Goal: Transaction & Acquisition: Purchase product/service

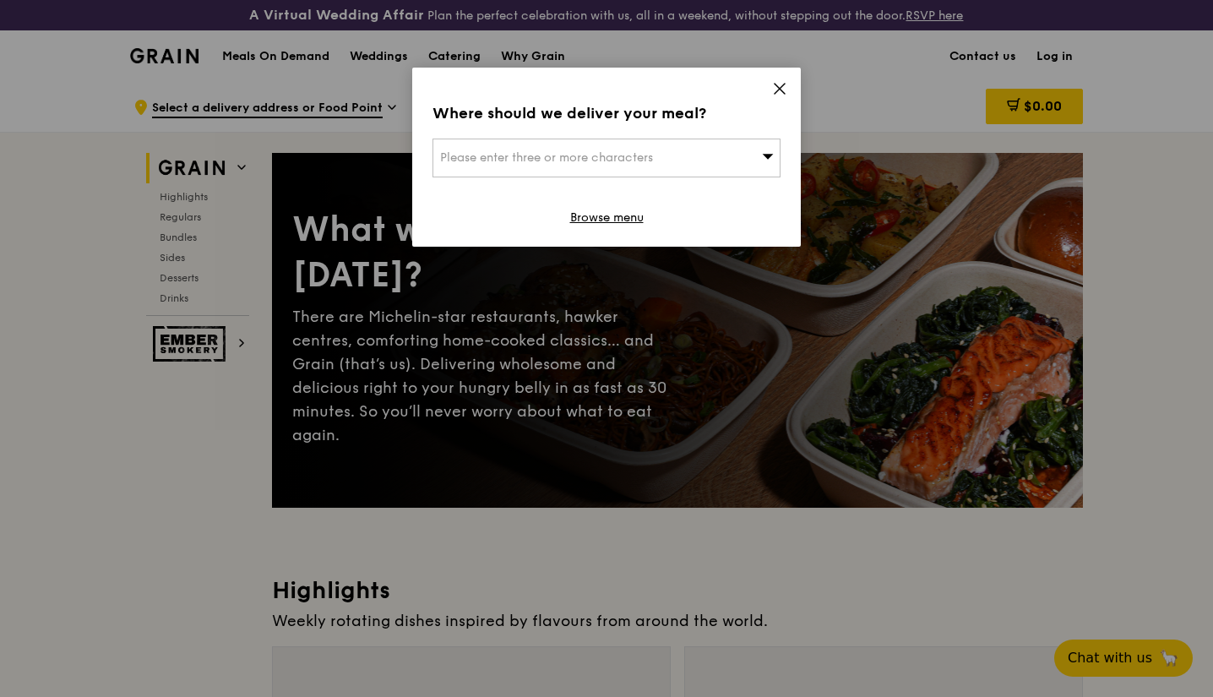
click at [716, 175] on div "Please enter three or more characters" at bounding box center [607, 158] width 348 height 39
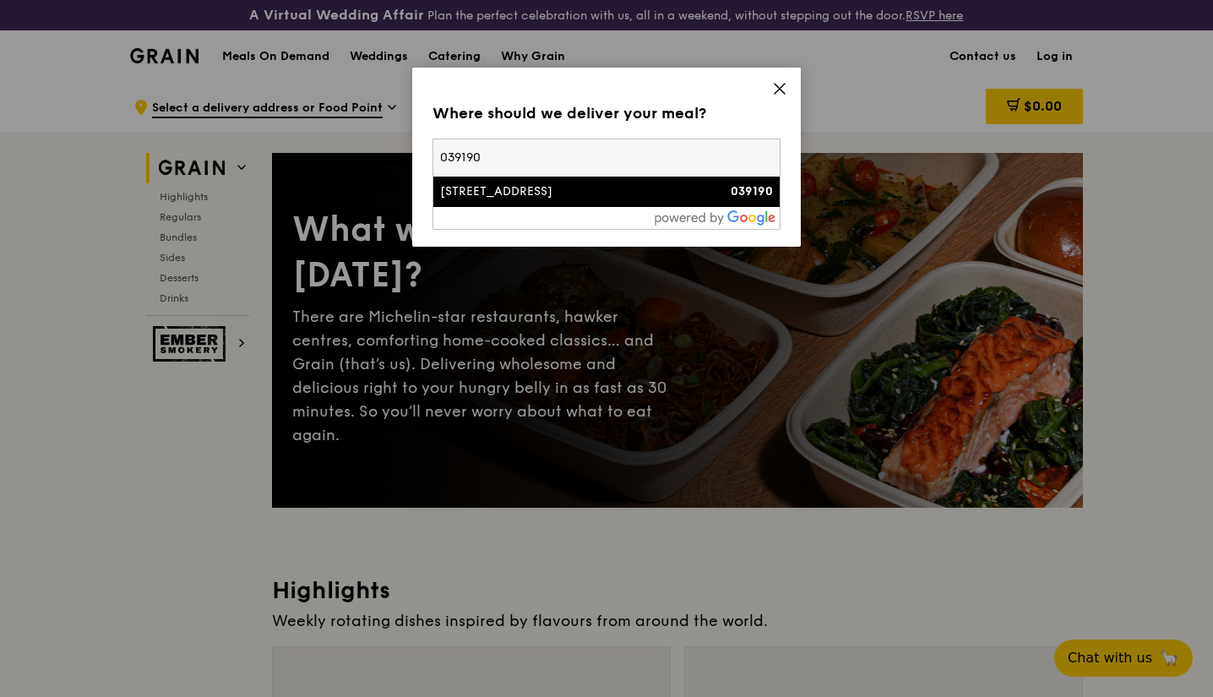
type input "039190"
click at [606, 196] on div "[STREET_ADDRESS]" at bounding box center [565, 191] width 250 height 17
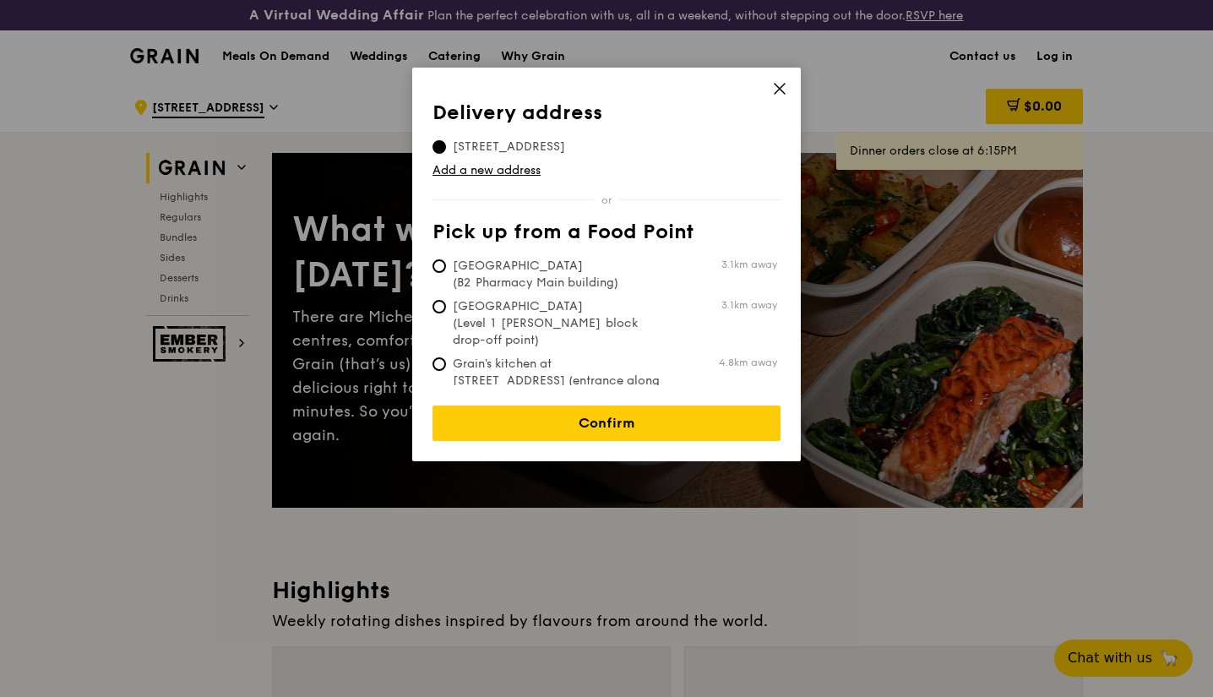
click at [446, 356] on span "Grain's kitchen at [STREET_ADDRESS] (entrance along [PERSON_NAME][GEOGRAPHIC_DA…" at bounding box center [559, 390] width 252 height 68
click at [446, 357] on input "Grain's kitchen at [STREET_ADDRESS] (entrance along [PERSON_NAME][GEOGRAPHIC_DA…" at bounding box center [440, 364] width 14 height 14
radio input "true"
click at [558, 405] on link "Confirm" at bounding box center [607, 422] width 348 height 35
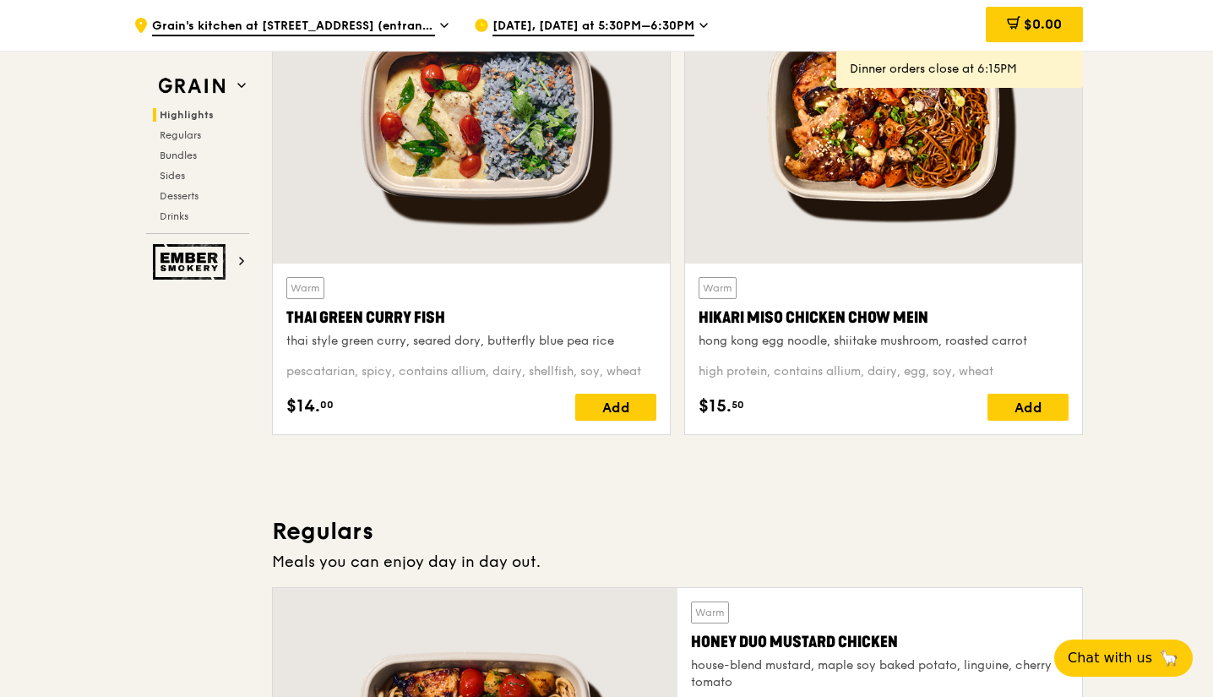
scroll to position [1286, 0]
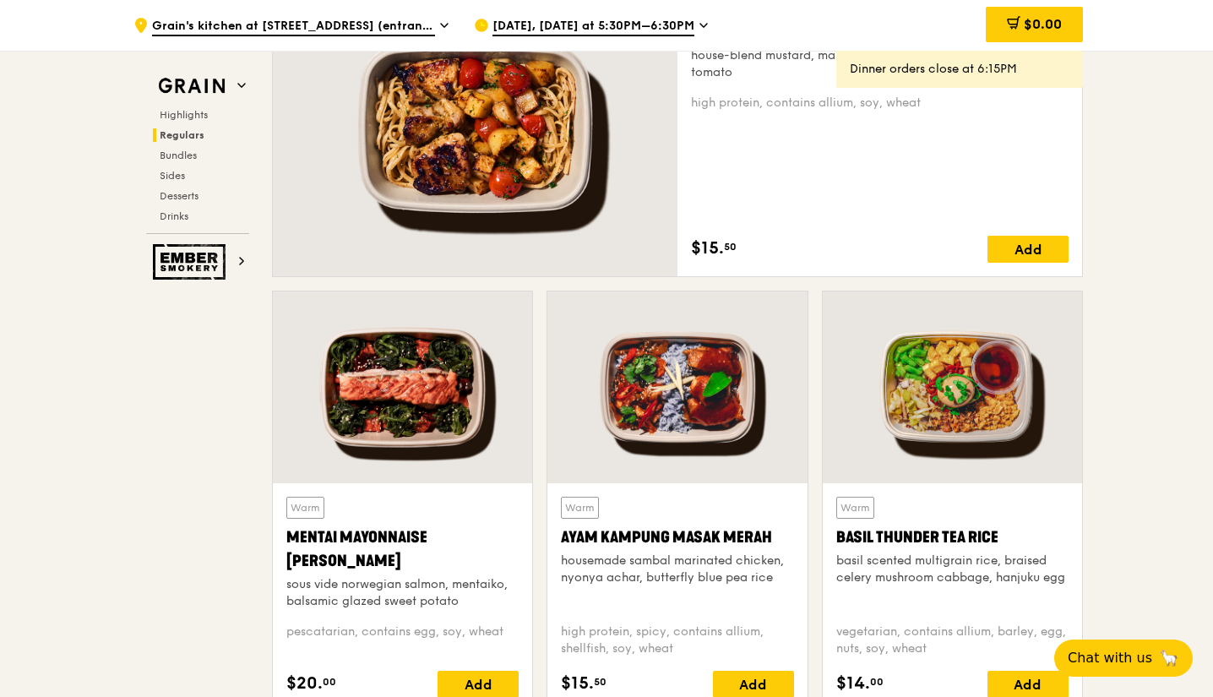
drag, startPoint x: 1205, startPoint y: 463, endPoint x: 1183, endPoint y: 529, distance: 69.5
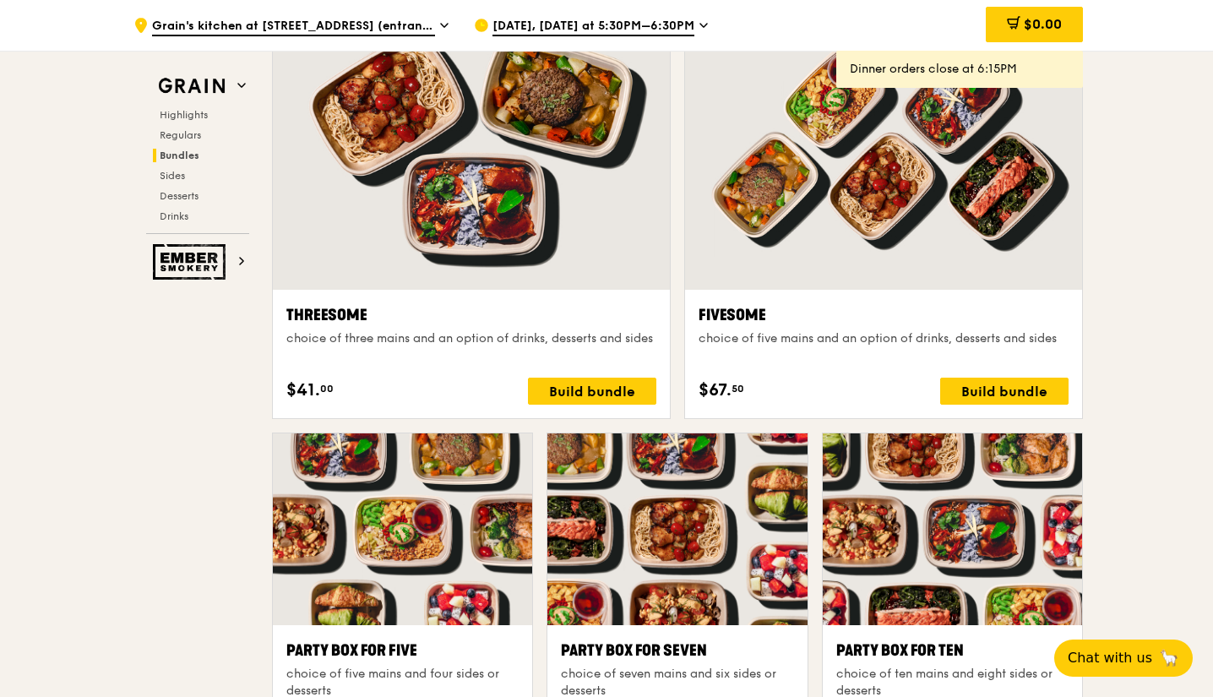
scroll to position [3043, 0]
